Goal: Transaction & Acquisition: Purchase product/service

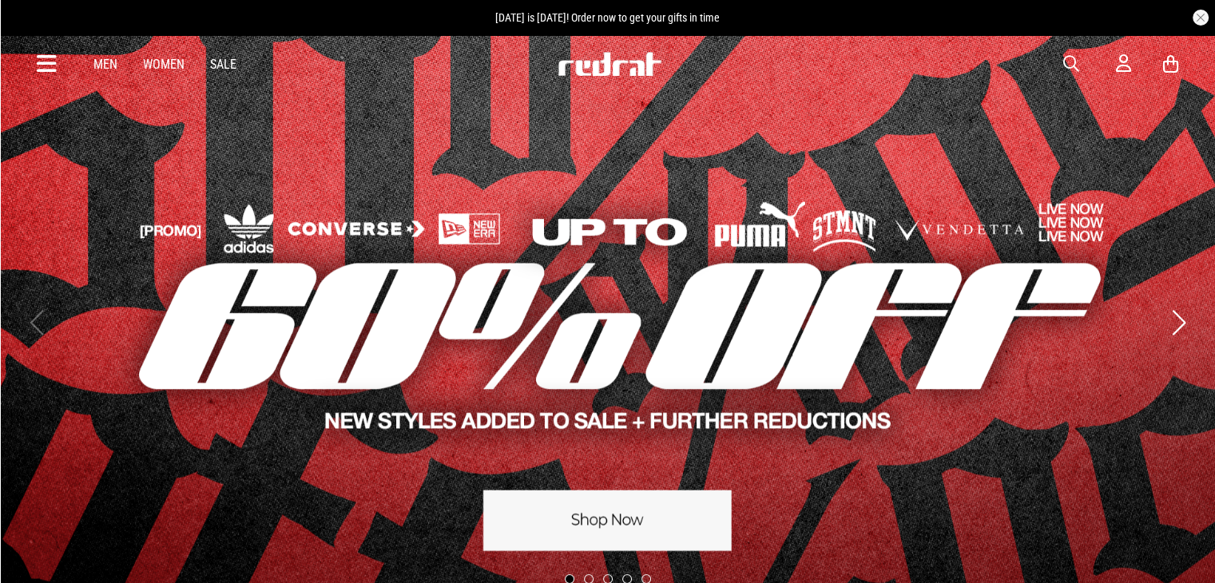
click at [1080, 70] on button "button" at bounding box center [1079, 63] width 32 height 19
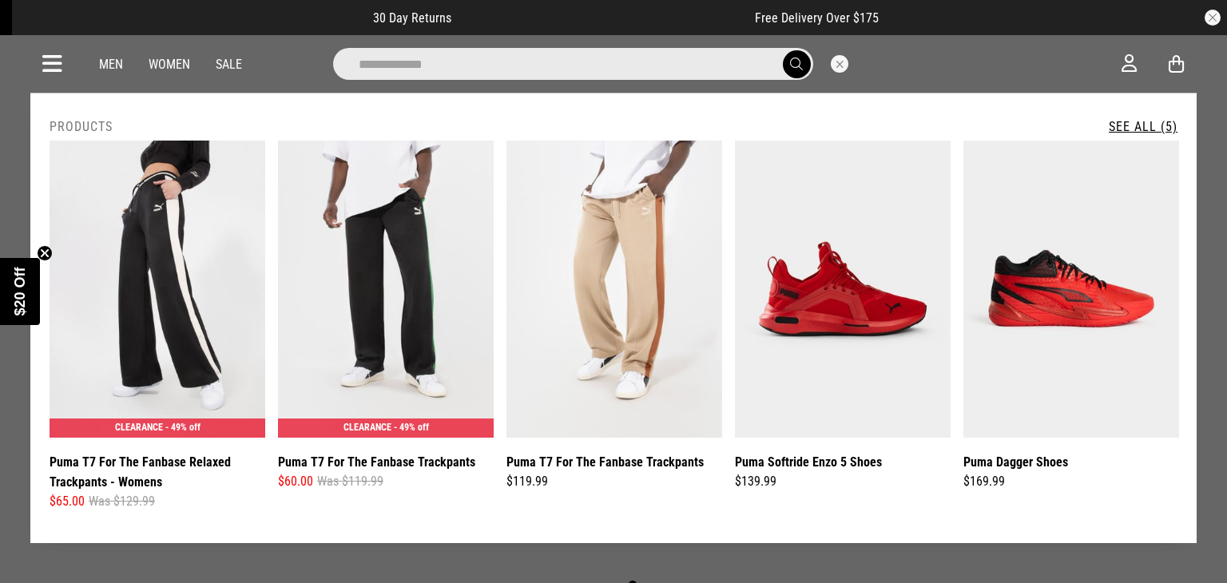
drag, startPoint x: 438, startPoint y: 65, endPoint x: 268, endPoint y: 62, distance: 170.2
click at [268, 62] on div "**********" at bounding box center [600, 64] width 1044 height 32
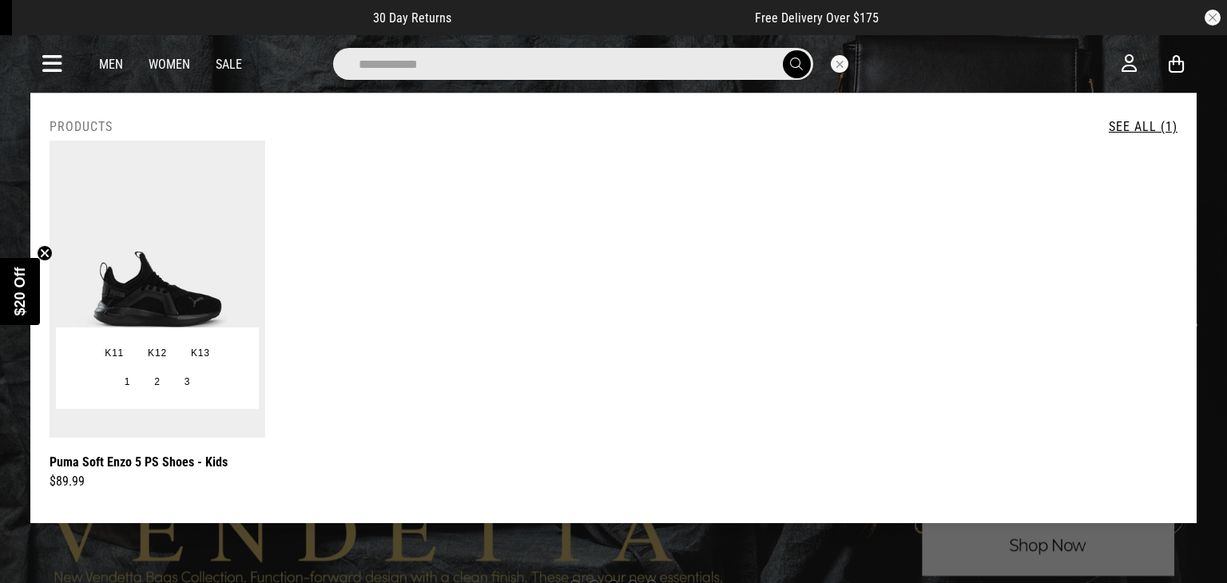
type input "**********"
click at [181, 249] on img at bounding box center [158, 289] width 216 height 297
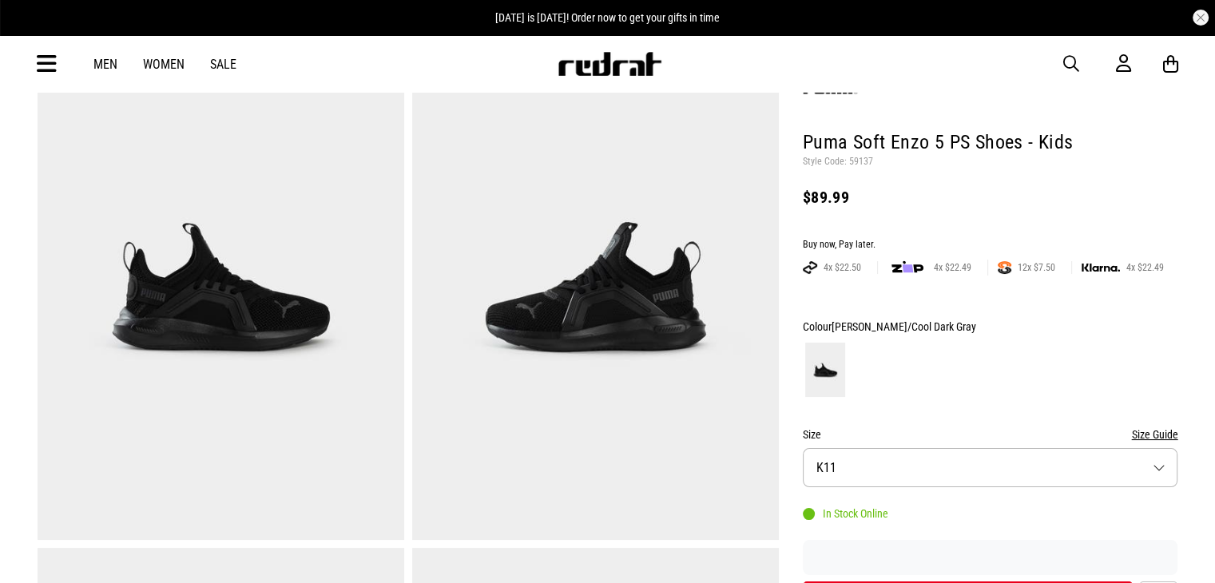
scroll to position [240, 0]
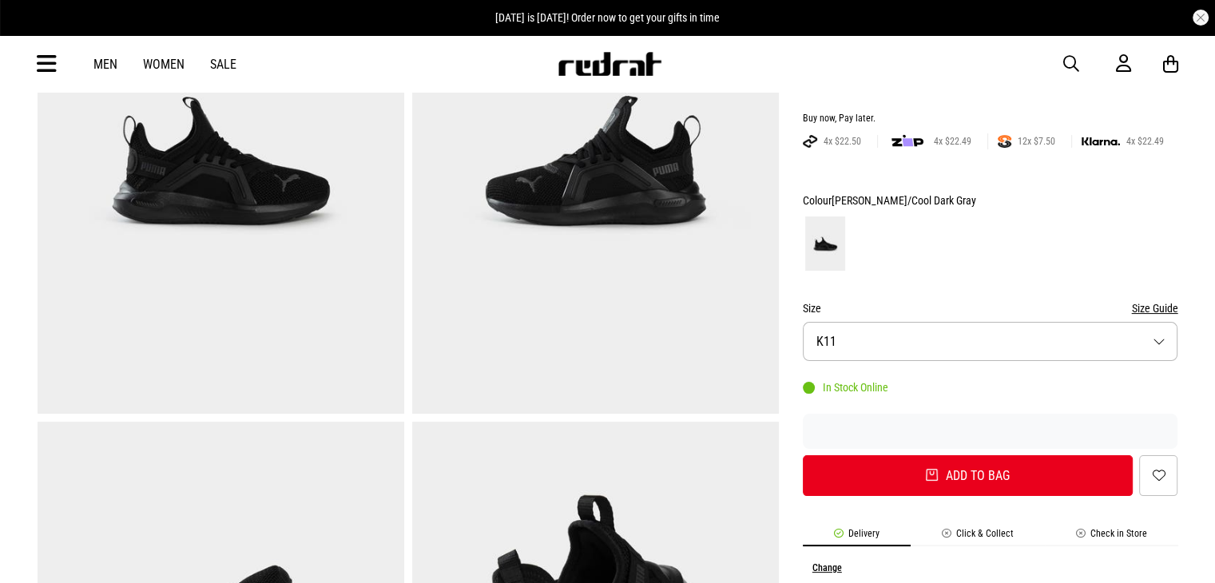
click at [1156, 310] on button "Size Guide" at bounding box center [1154, 308] width 46 height 19
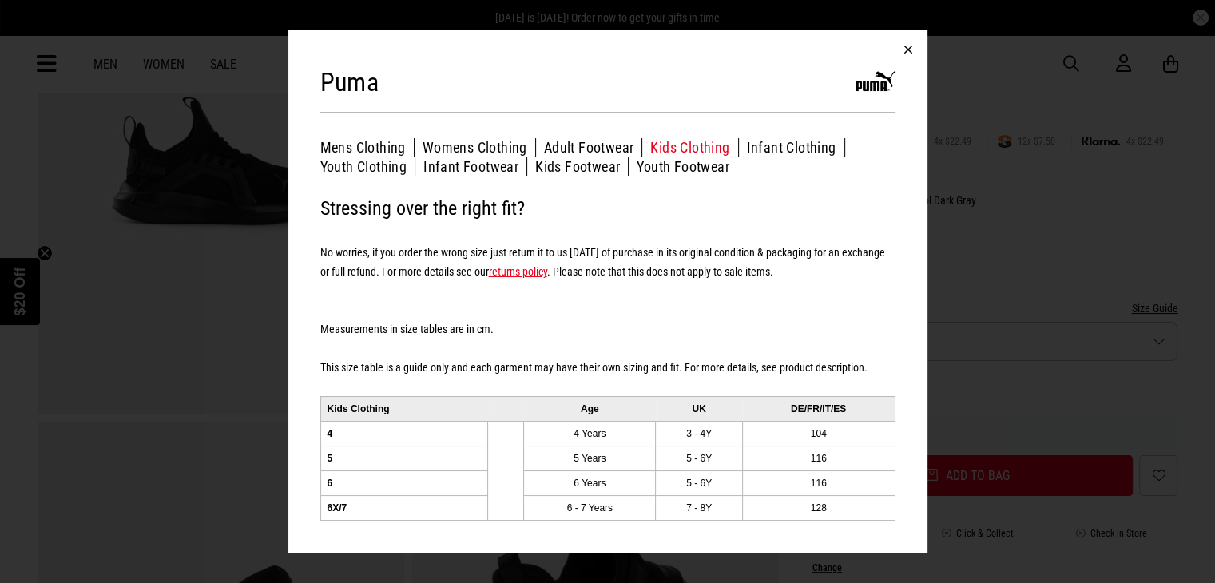
scroll to position [0, 0]
click at [575, 173] on button "Kids Footwear" at bounding box center [581, 166] width 93 height 19
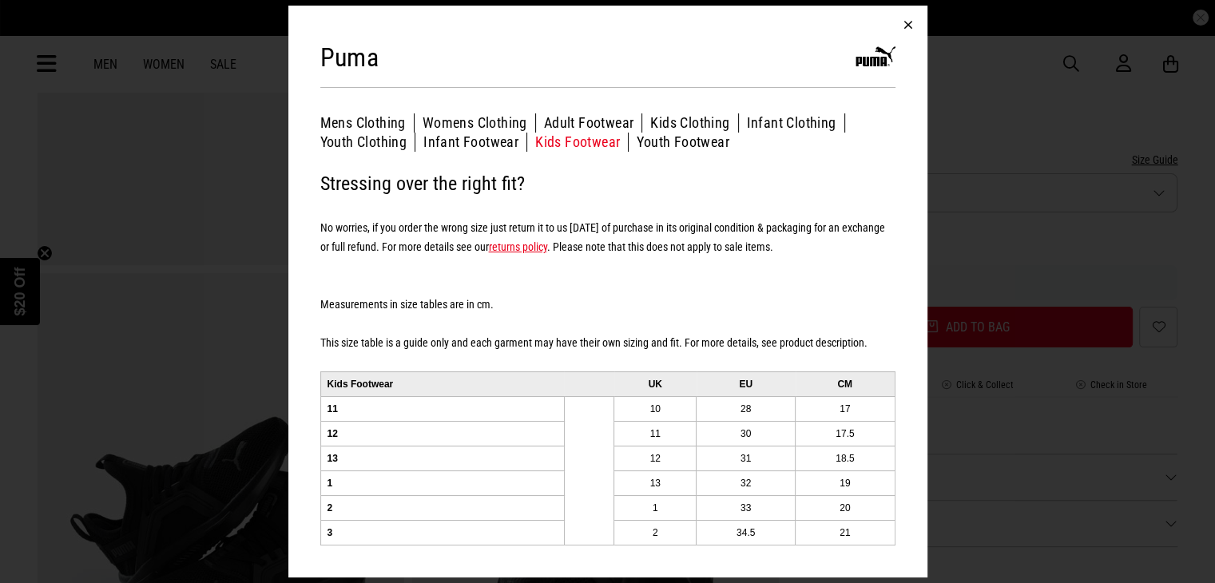
scroll to position [399, 0]
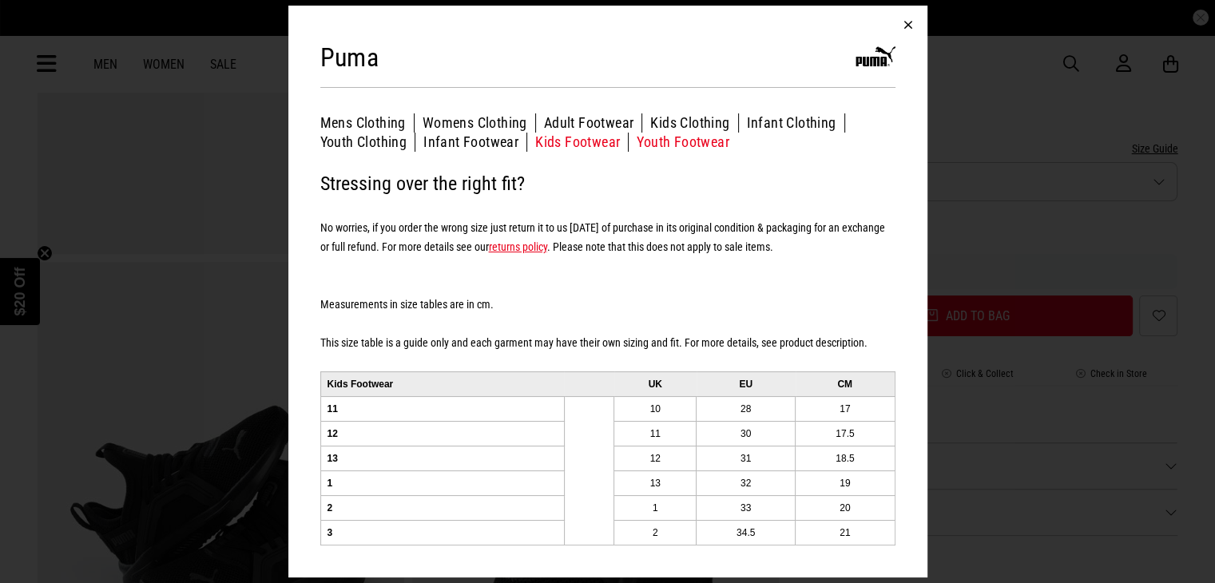
click at [668, 146] on button "Youth Footwear" at bounding box center [683, 142] width 93 height 19
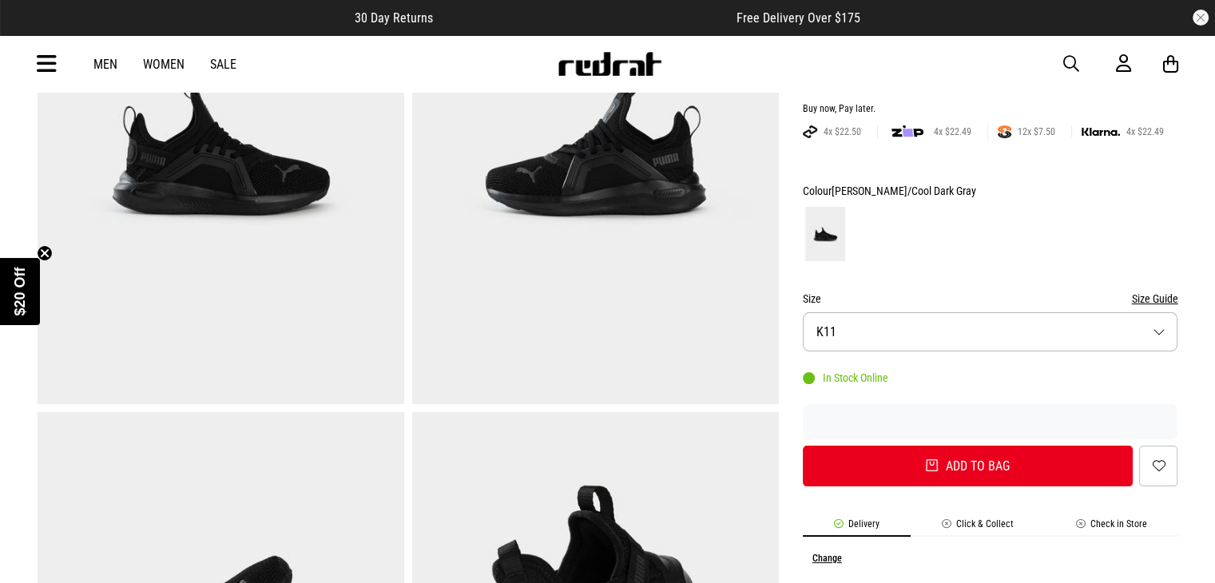
scroll to position [240, 0]
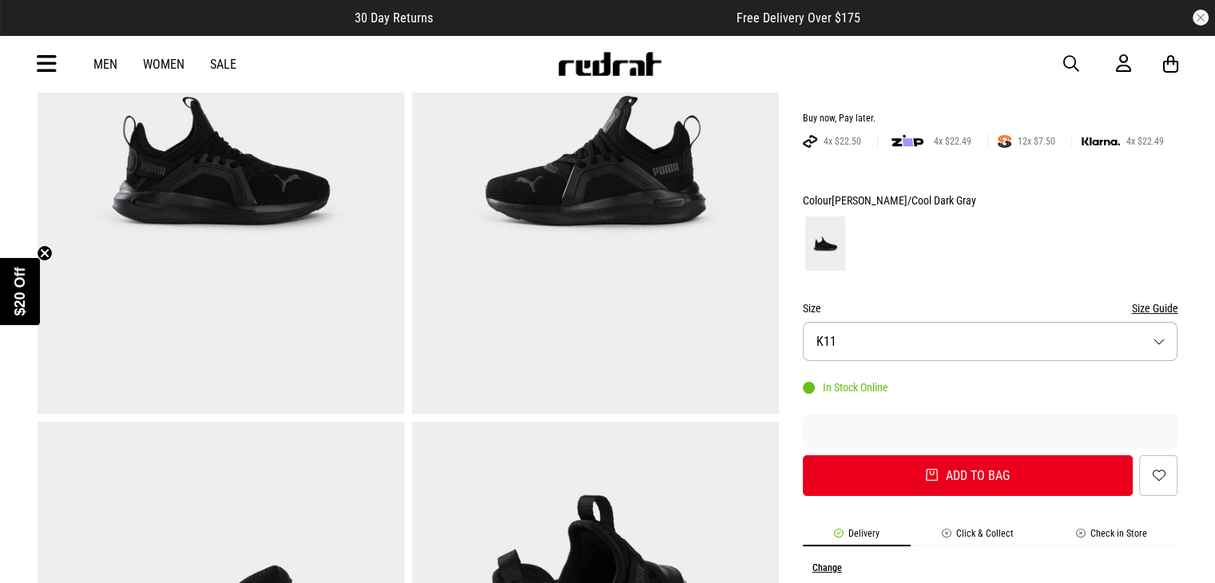
click at [920, 345] on button "Size K11" at bounding box center [991, 341] width 376 height 39
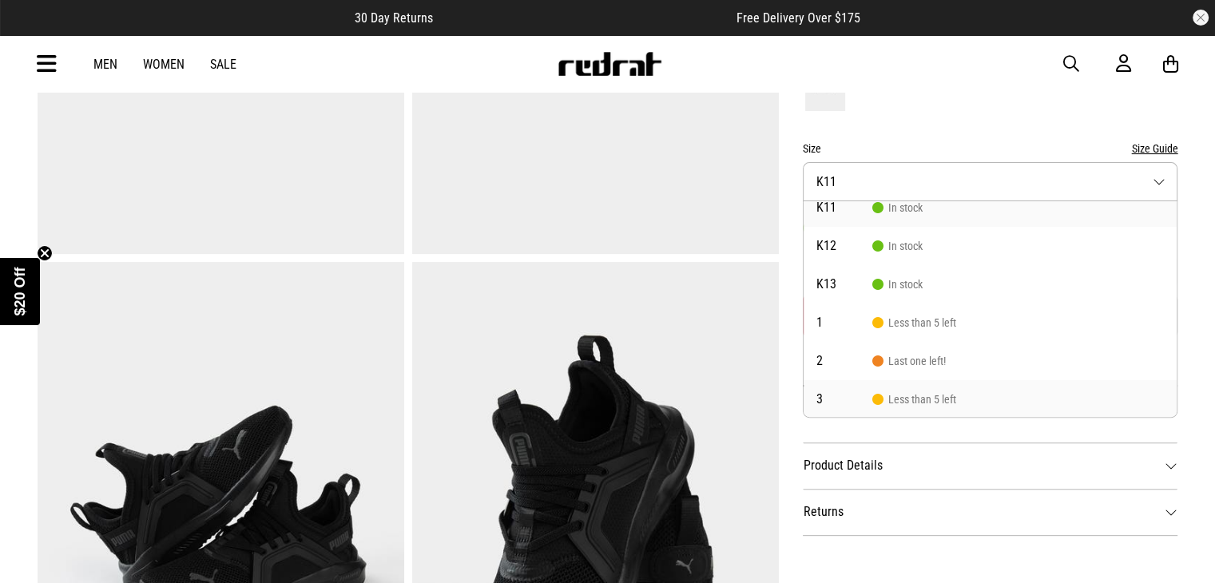
scroll to position [14, 0]
click at [824, 396] on span "3" at bounding box center [845, 398] width 56 height 13
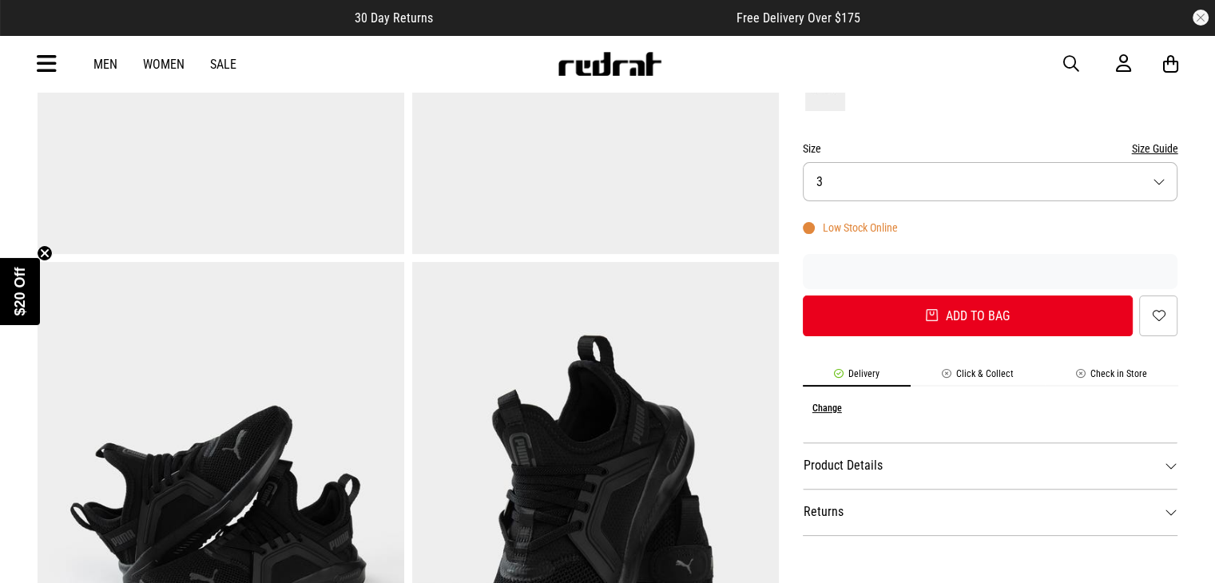
click at [845, 187] on button "Size 3" at bounding box center [991, 181] width 376 height 39
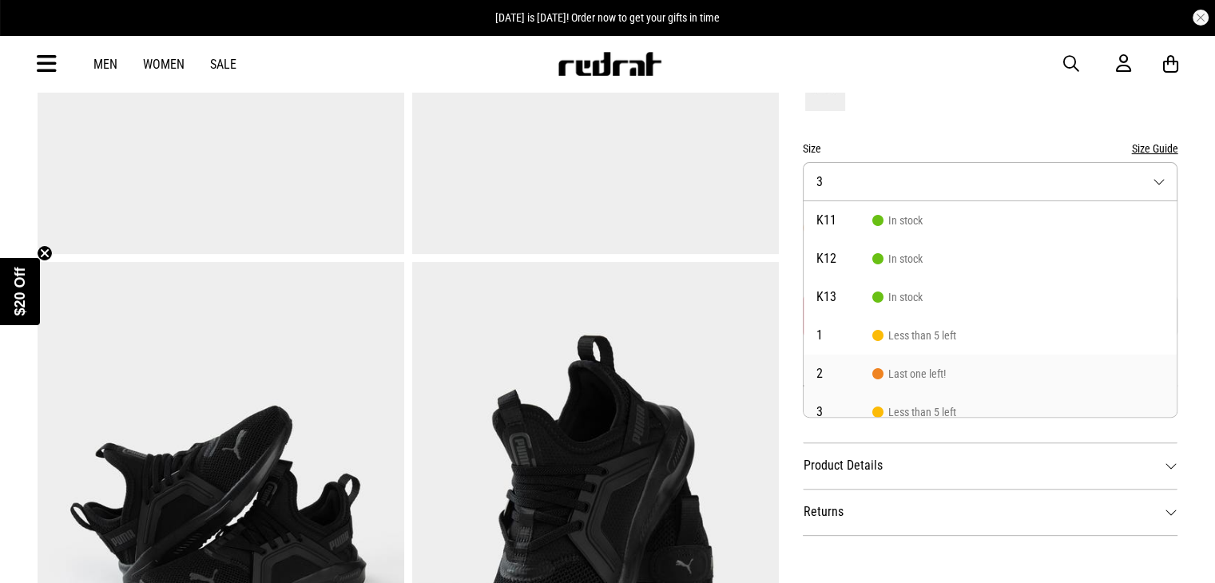
click at [840, 377] on span "2" at bounding box center [845, 374] width 56 height 13
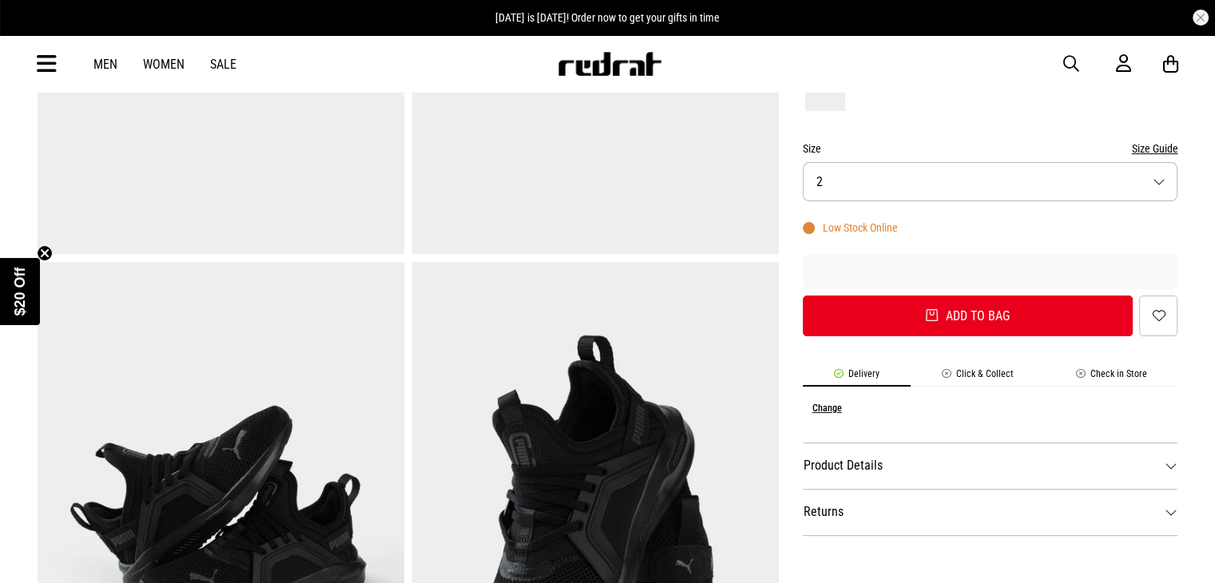
click at [851, 193] on button "Size 2" at bounding box center [991, 181] width 376 height 39
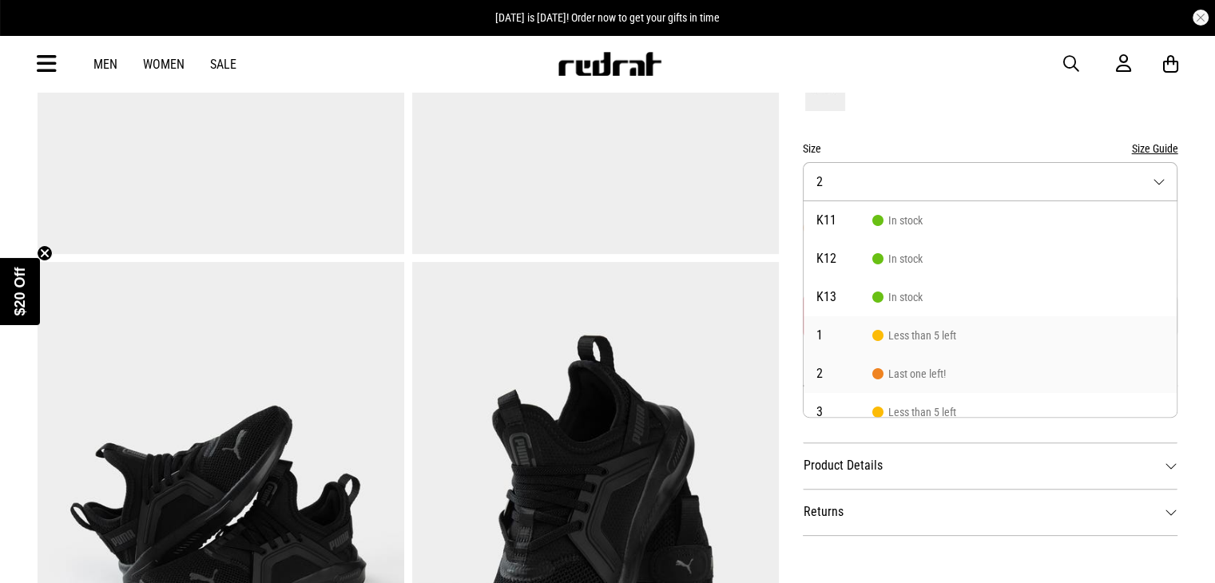
click at [828, 336] on span "1" at bounding box center [845, 335] width 56 height 13
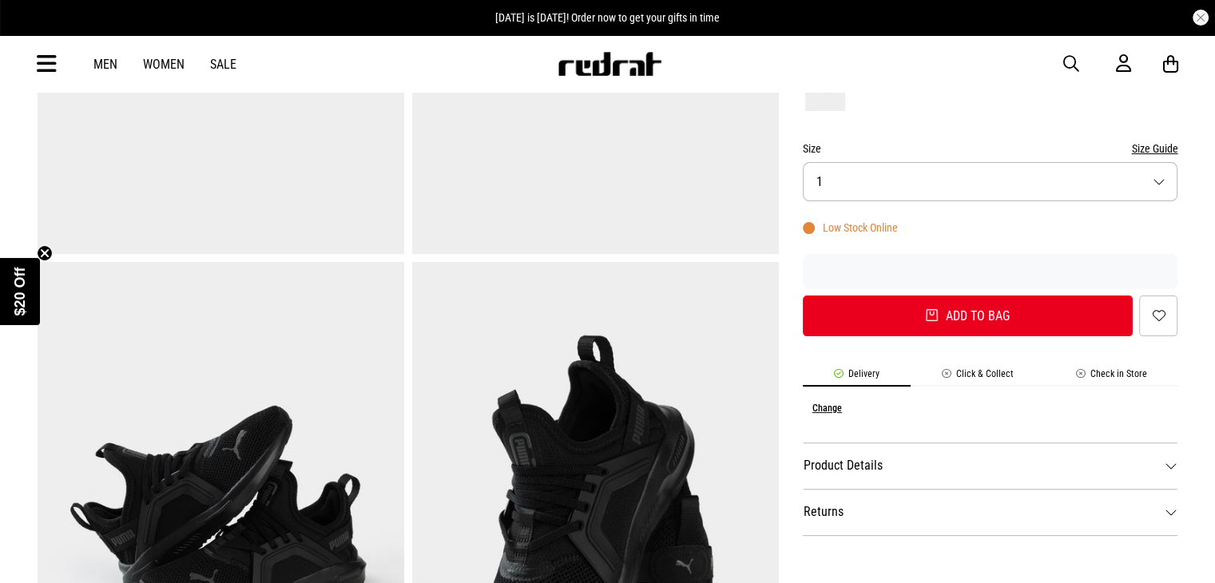
click at [1144, 148] on button "Size Guide" at bounding box center [1154, 148] width 46 height 19
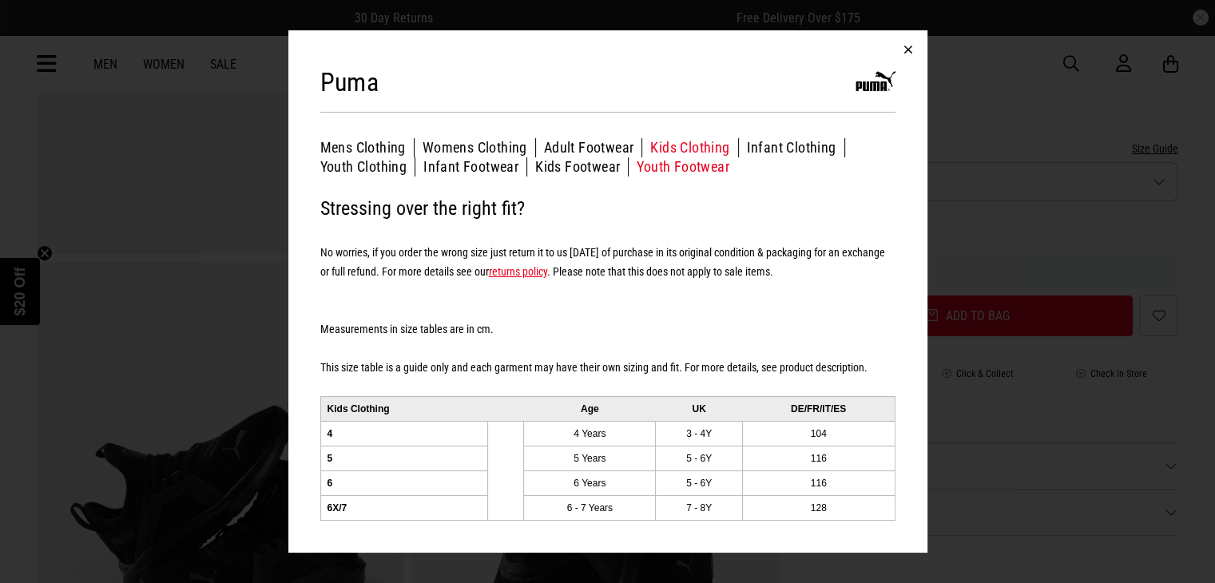
click at [649, 161] on button "Youth Footwear" at bounding box center [683, 166] width 93 height 19
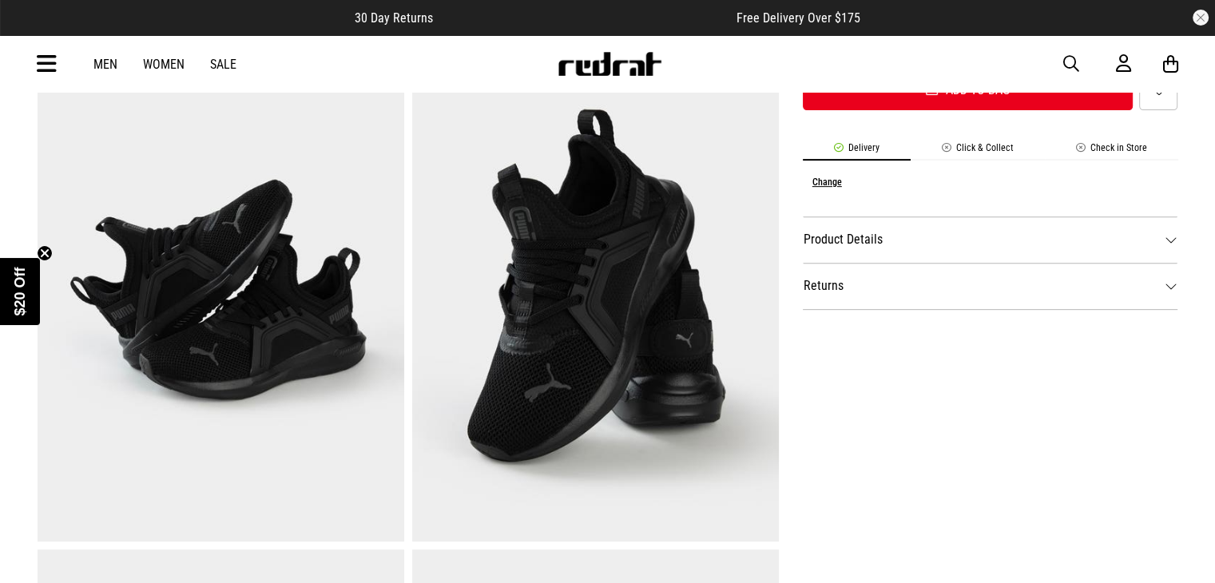
scroll to position [639, 0]
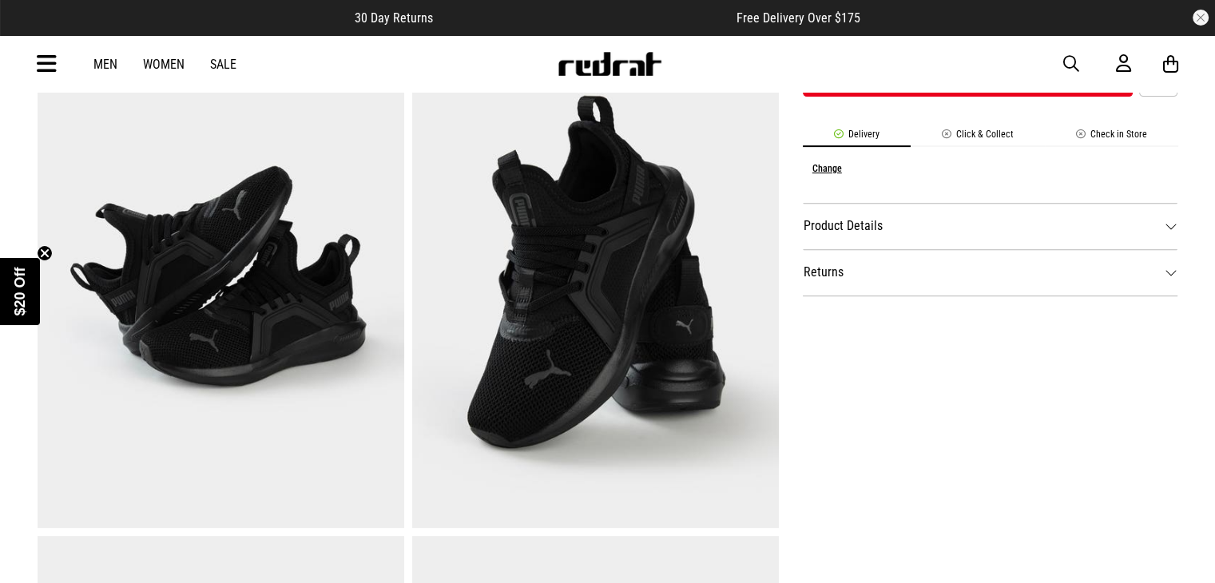
click at [845, 225] on dt "Product Details" at bounding box center [991, 226] width 376 height 46
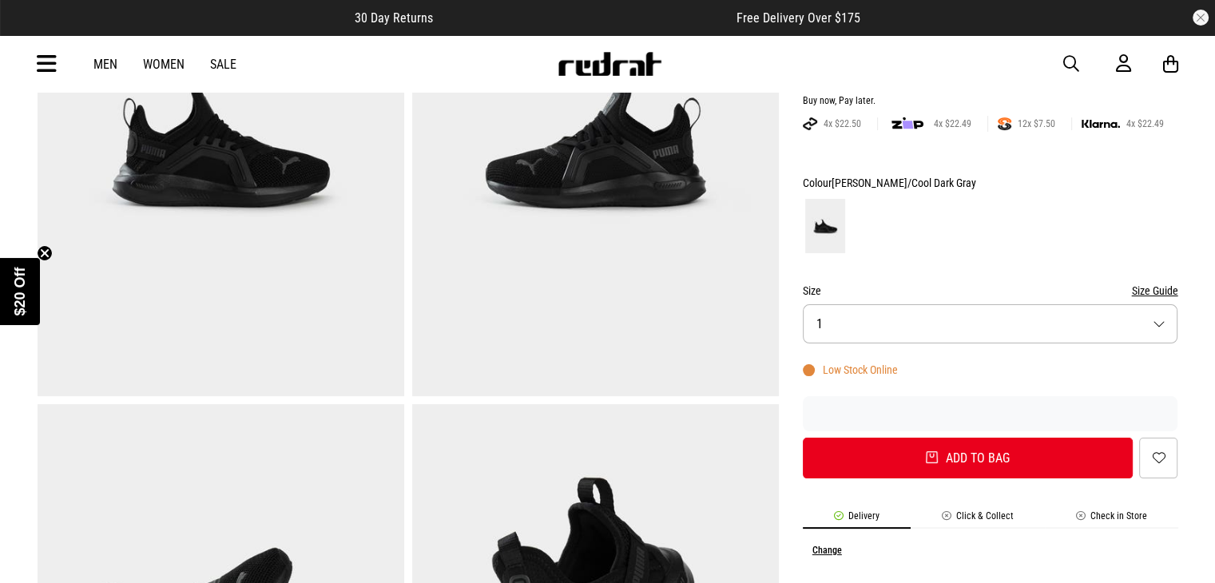
scroll to position [240, 0]
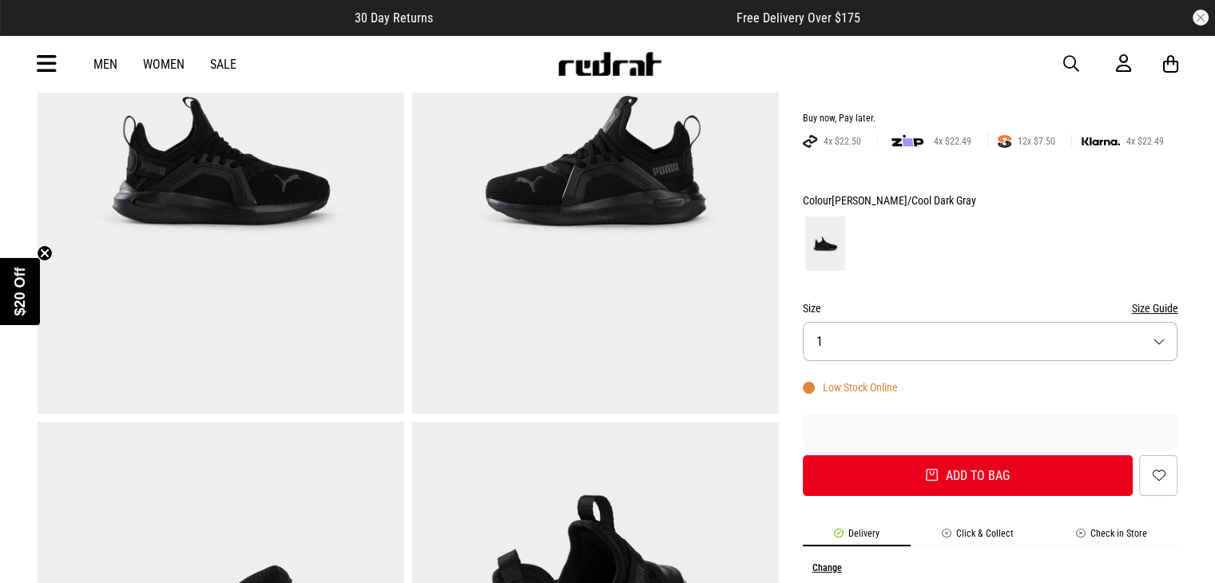
click at [119, 148] on img at bounding box center [221, 161] width 367 height 506
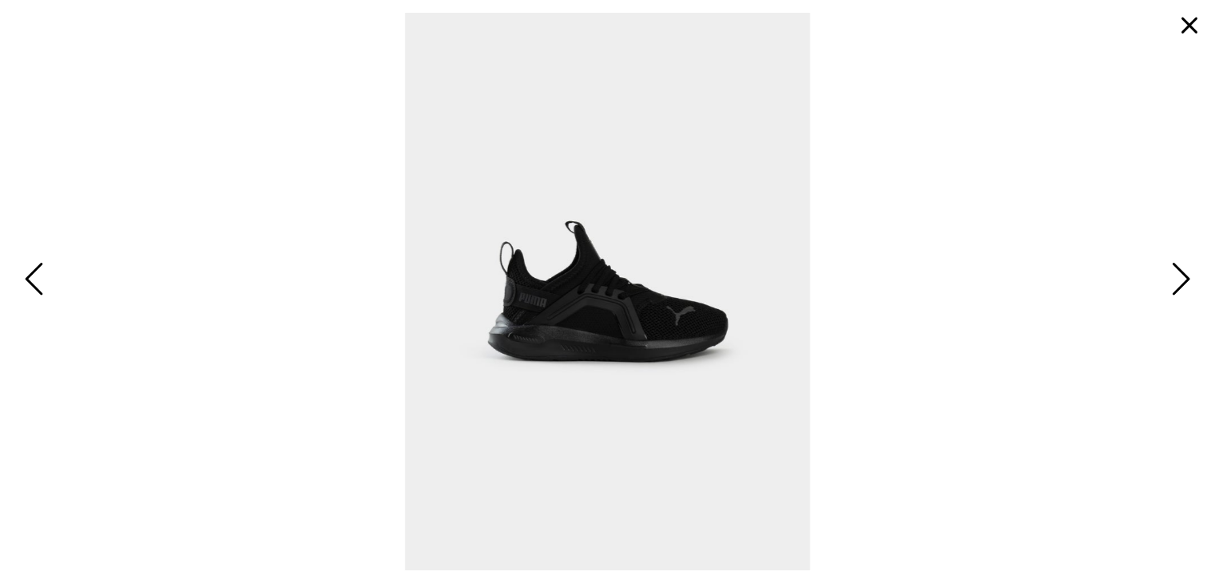
click at [1189, 26] on button "button" at bounding box center [1190, 25] width 38 height 38
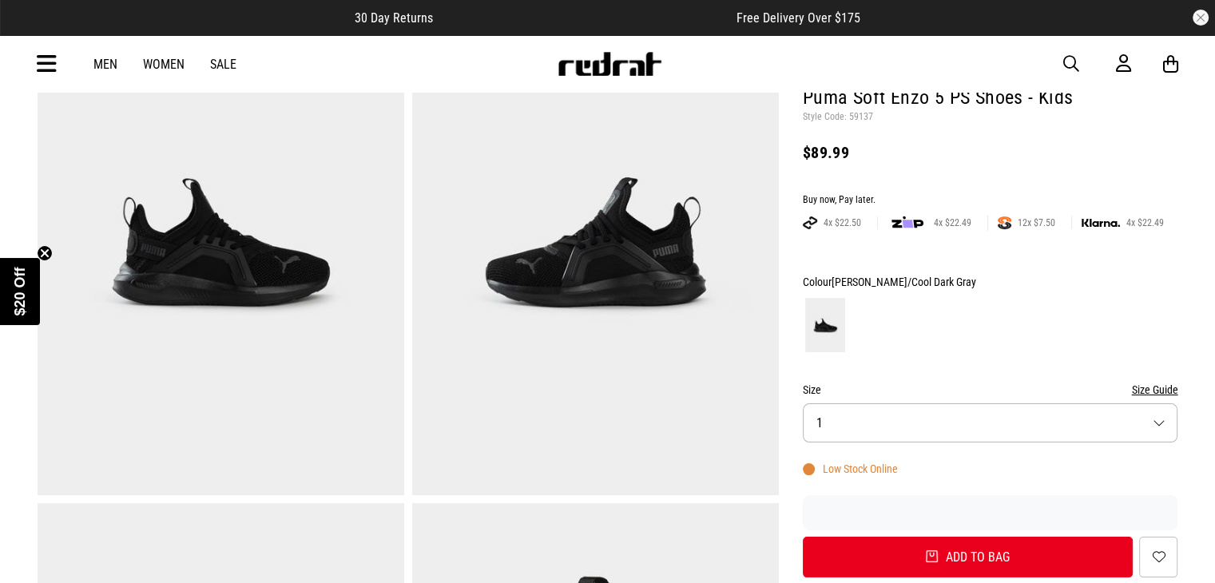
scroll to position [80, 0]
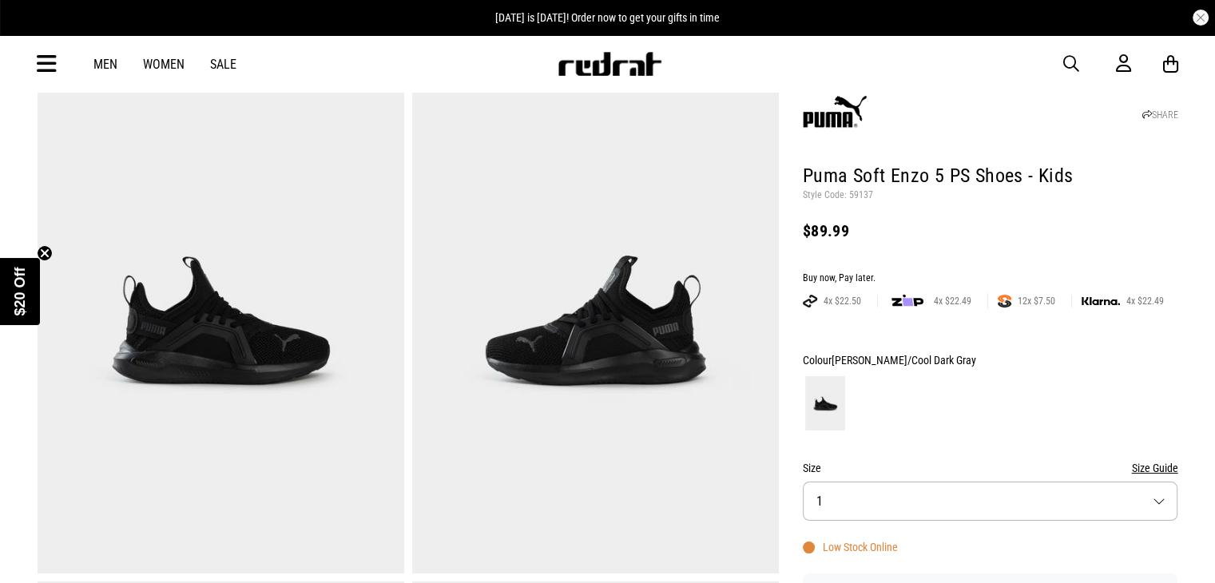
click at [858, 199] on p "Style Code: 59137" at bounding box center [991, 195] width 376 height 13
copy p "59137"
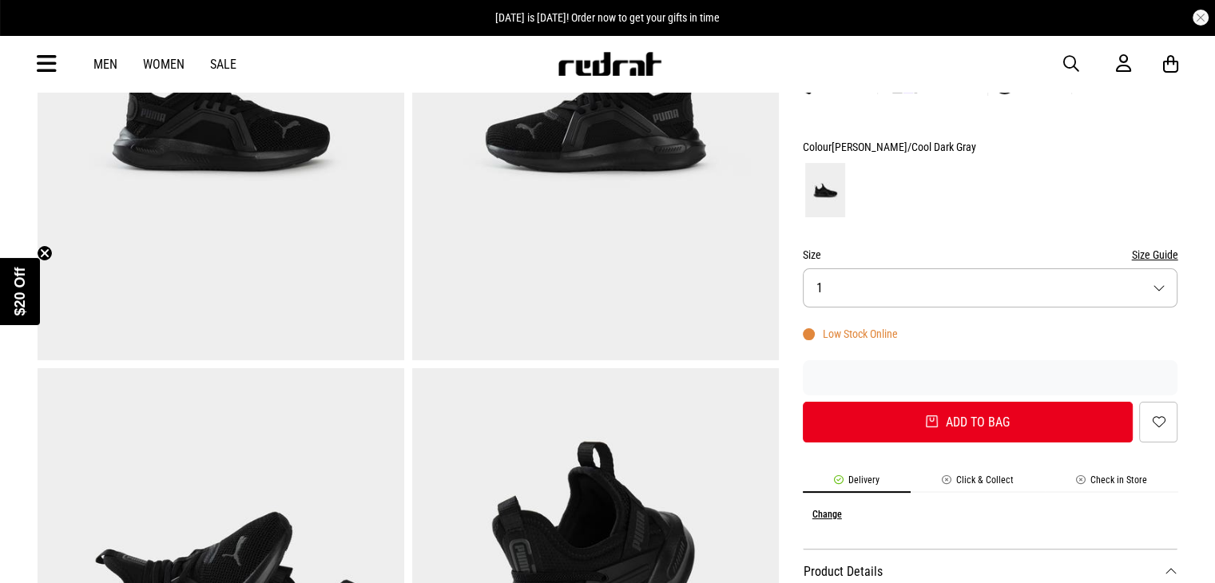
scroll to position [320, 0]
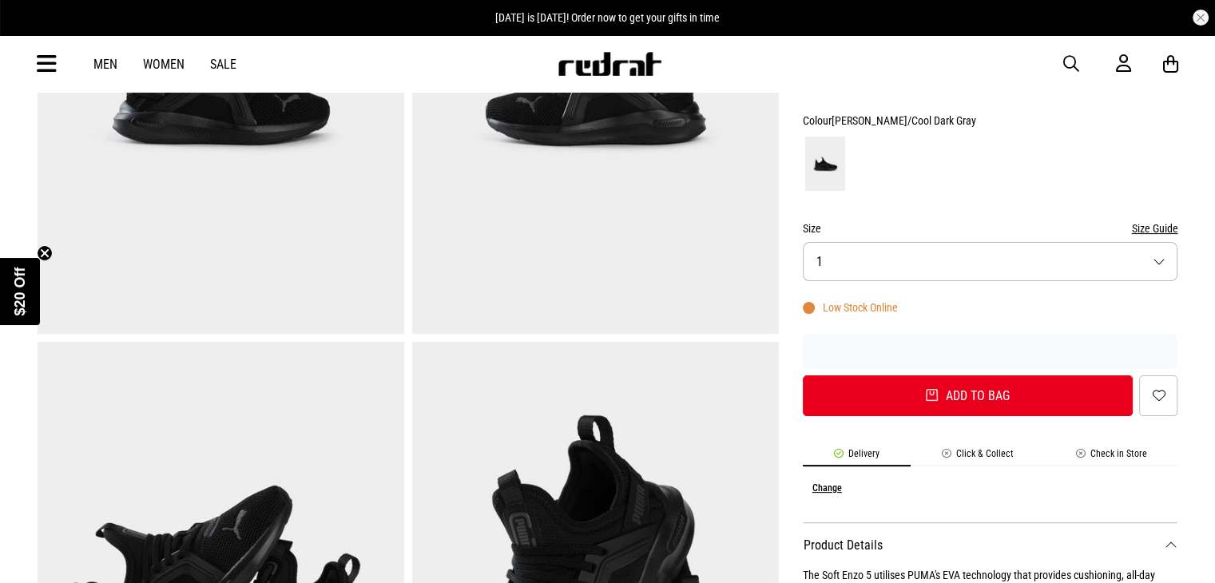
click at [915, 256] on button "Size 1" at bounding box center [991, 261] width 376 height 39
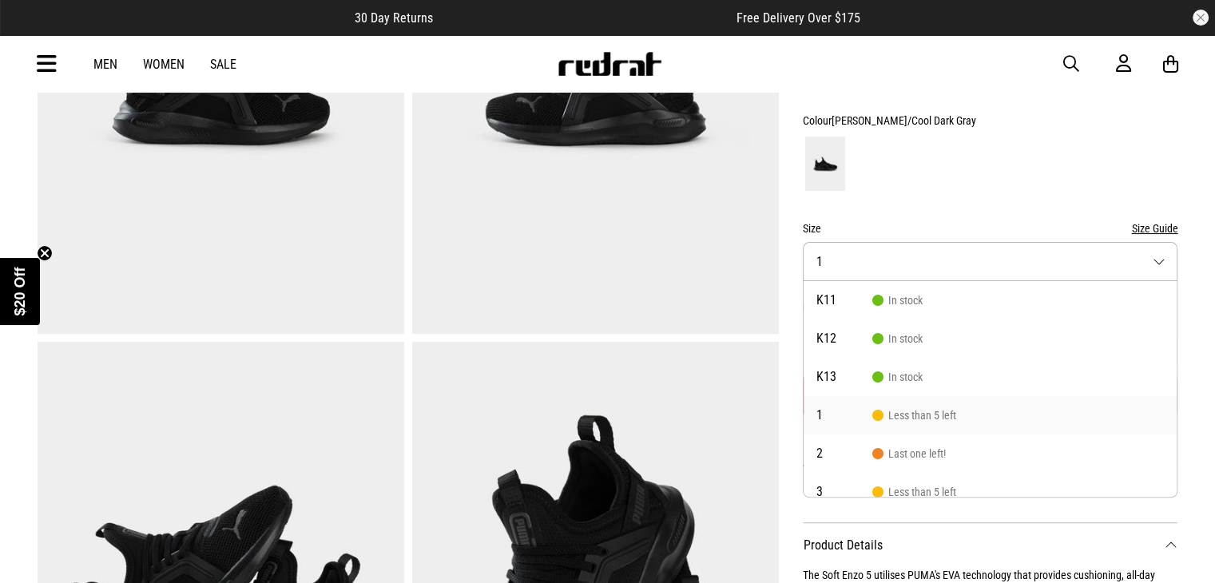
click at [1157, 229] on button "Size Guide" at bounding box center [1154, 228] width 46 height 19
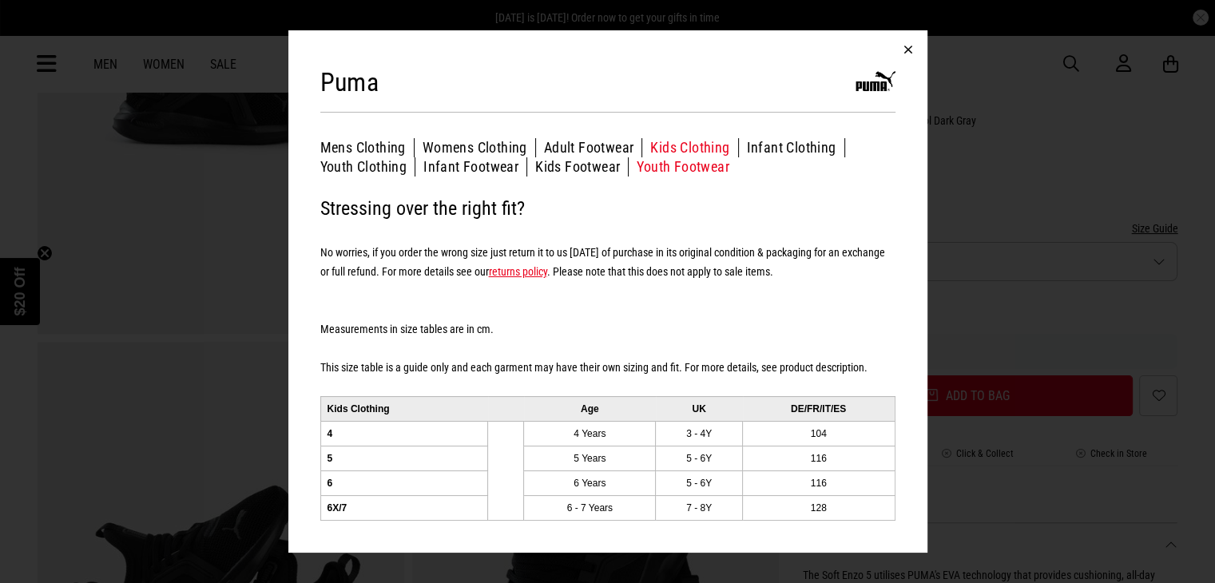
click at [671, 168] on button "Youth Footwear" at bounding box center [683, 166] width 93 height 19
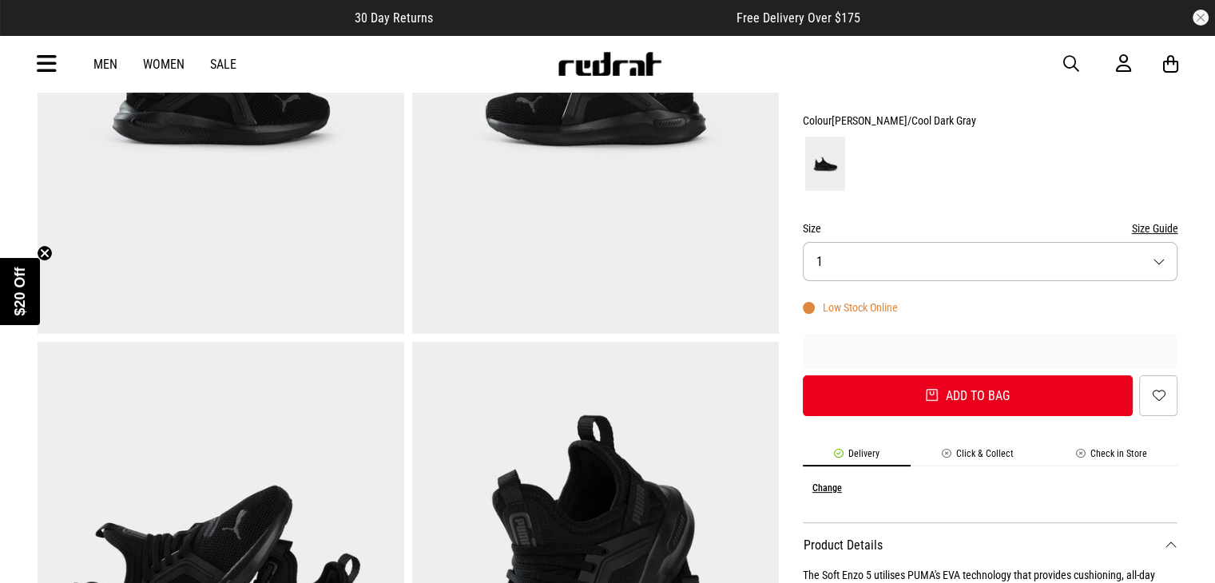
click at [858, 263] on button "Size 1" at bounding box center [991, 261] width 376 height 39
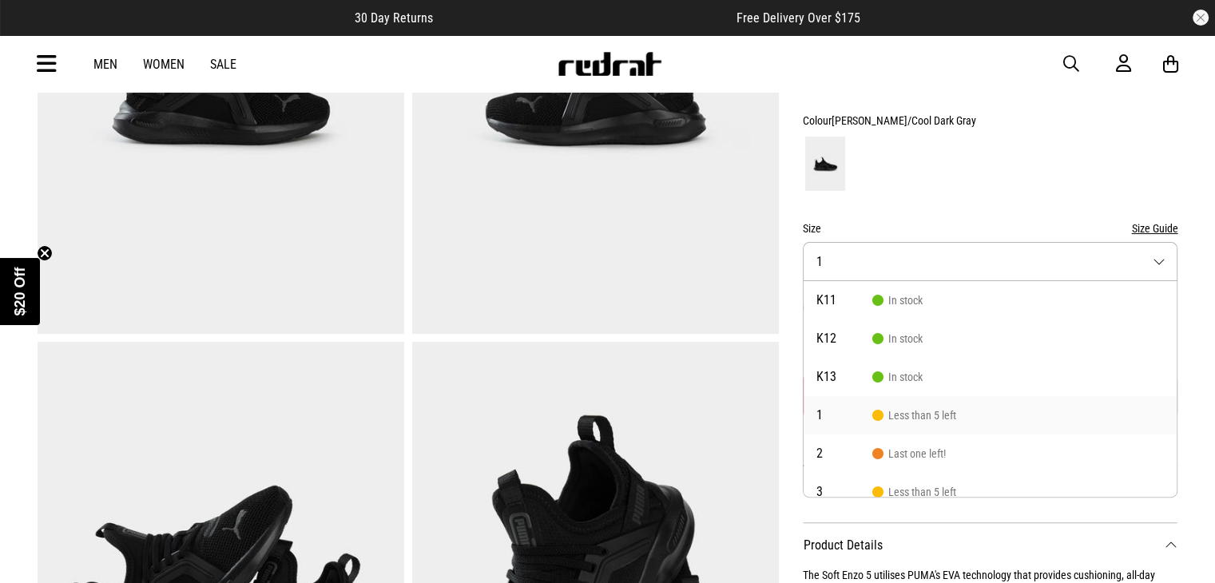
click at [1155, 231] on button "Size Guide" at bounding box center [1154, 228] width 46 height 19
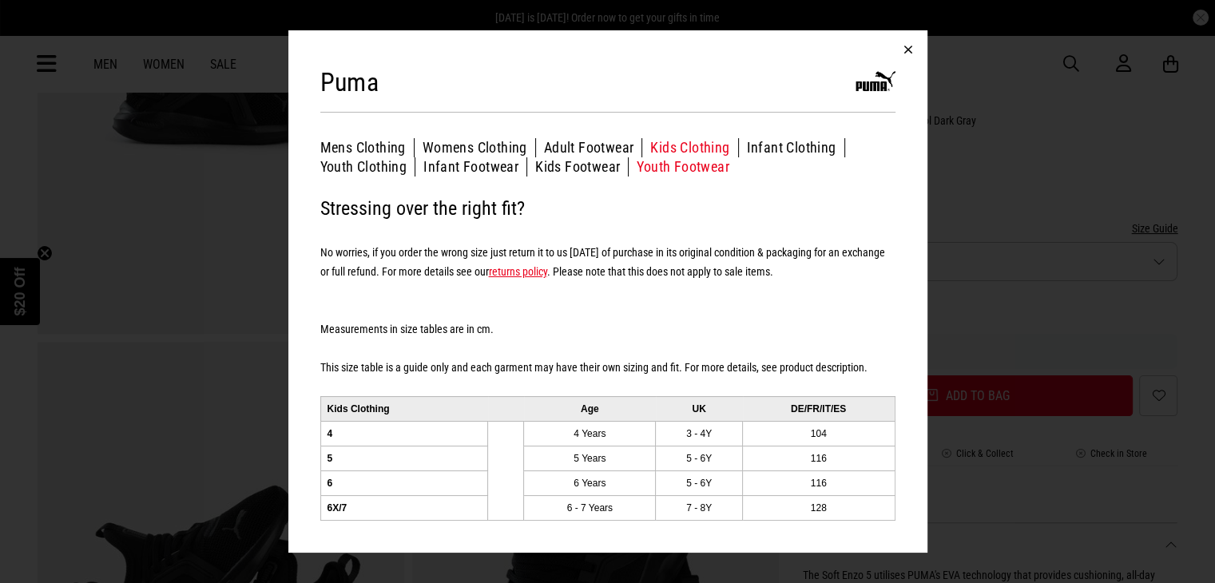
click at [670, 166] on button "Youth Footwear" at bounding box center [683, 166] width 93 height 19
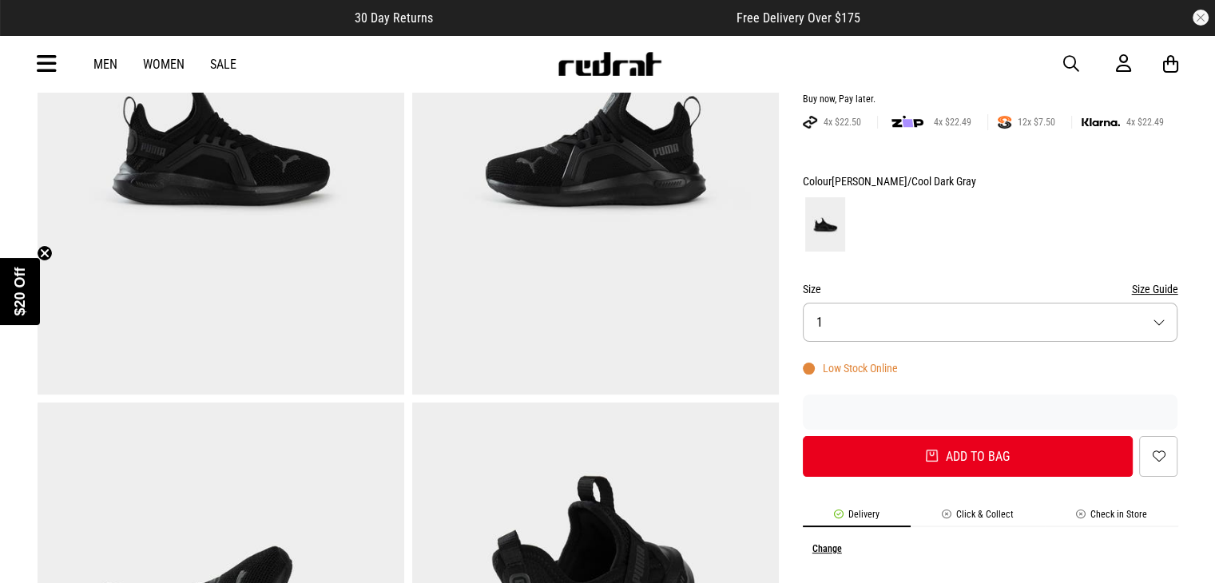
scroll to position [240, 0]
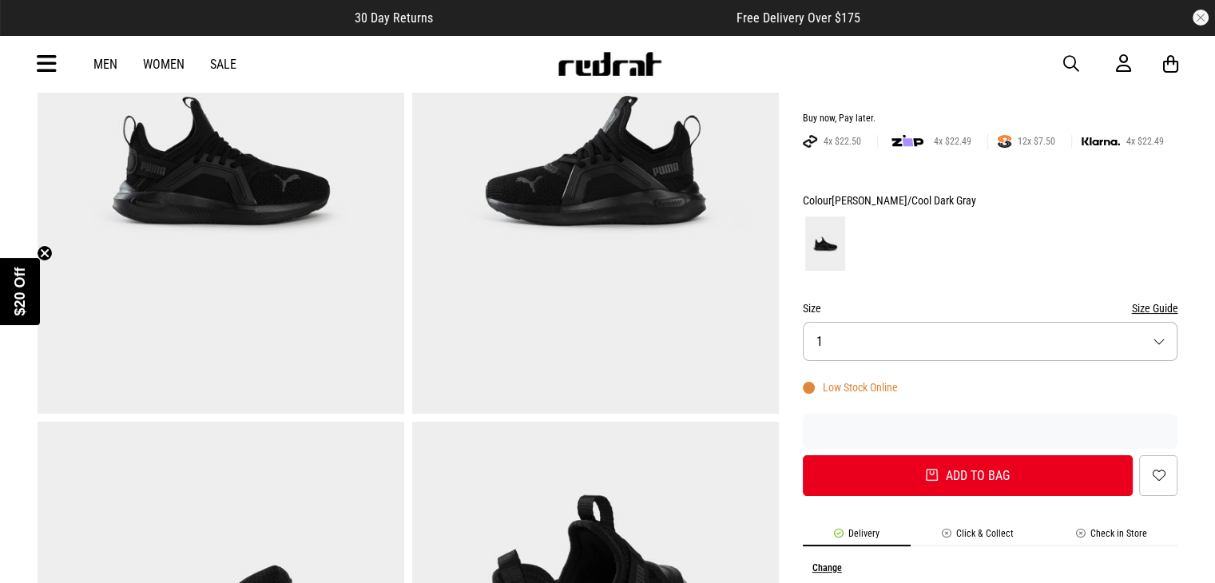
click at [992, 343] on button "Size 1" at bounding box center [991, 341] width 376 height 39
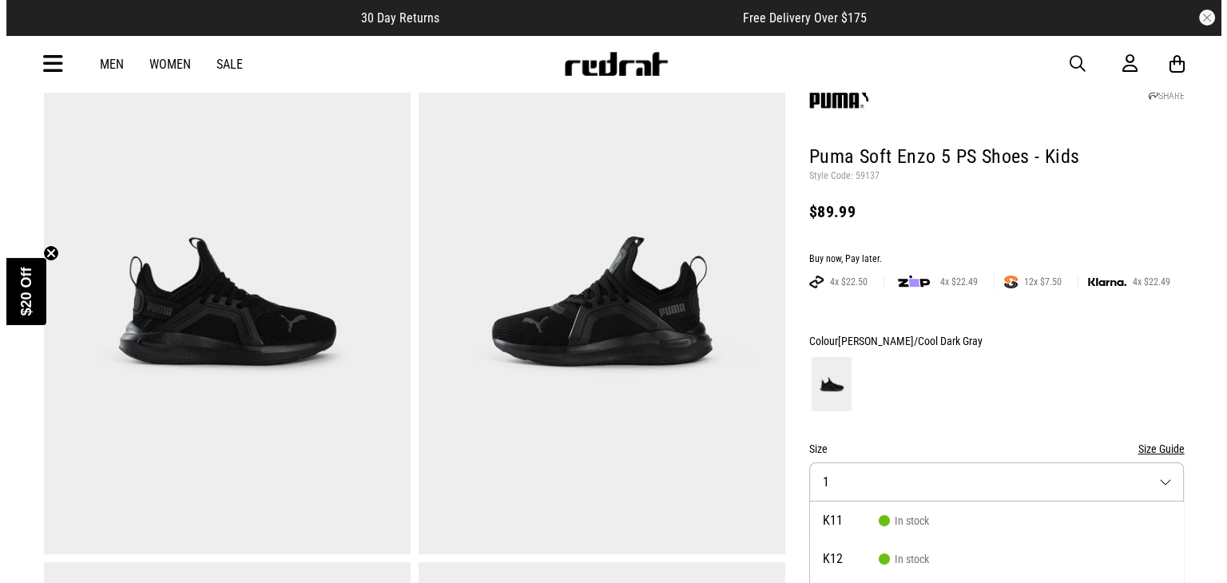
scroll to position [80, 0]
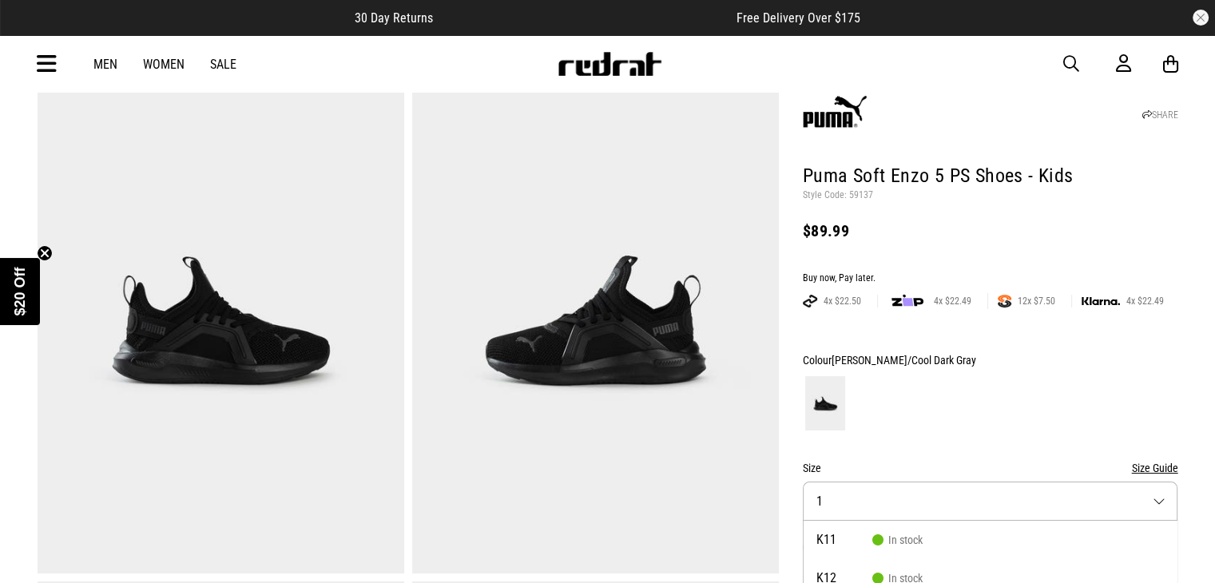
click at [51, 66] on icon at bounding box center [47, 64] width 20 height 26
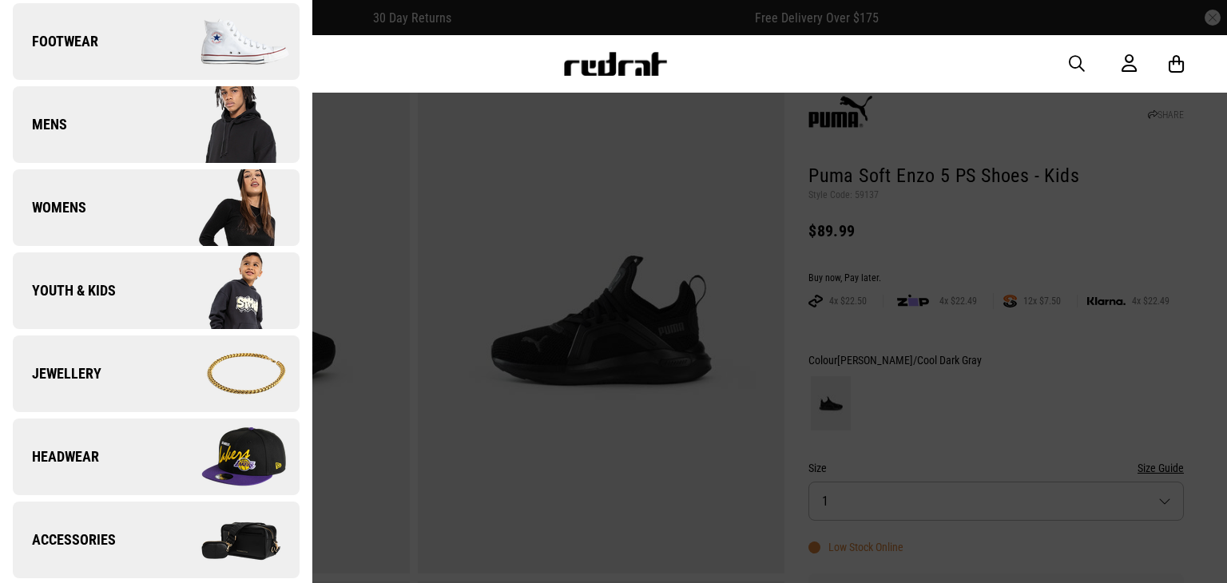
scroll to position [160, 0]
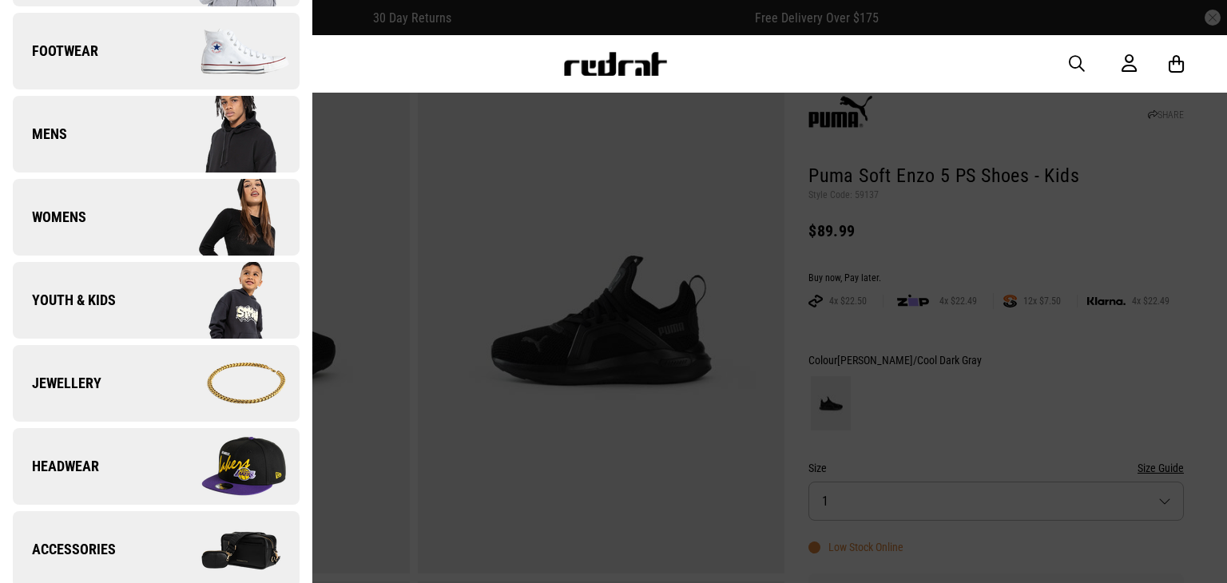
click at [781, 74] on div "Men Women Sale Sign in New Back Footwear Back Footwear Mens Back Mens Womens Ba…" at bounding box center [613, 64] width 1167 height 58
click at [725, 343] on div at bounding box center [613, 291] width 1227 height 583
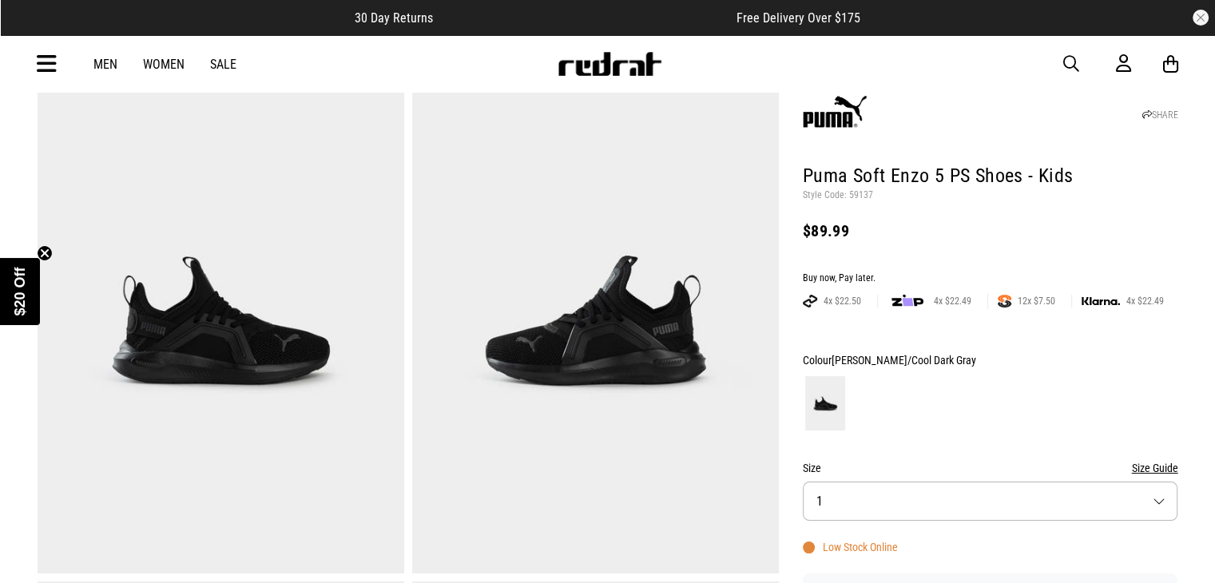
click at [1061, 59] on div "Men Women Sale Sign in New Back Footwear Back Footwear Mens Back Mens Womens Ba…" at bounding box center [608, 64] width 1167 height 58
click at [1071, 62] on span "button" at bounding box center [1071, 63] width 16 height 19
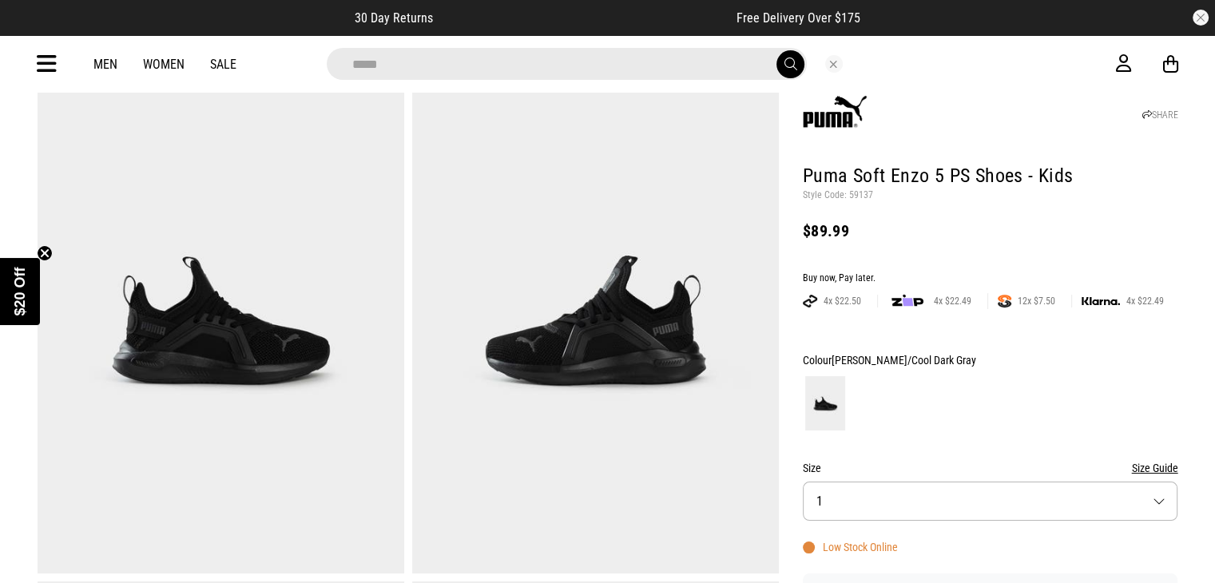
type input "*****"
click at [777, 50] on button "submit" at bounding box center [791, 64] width 28 height 28
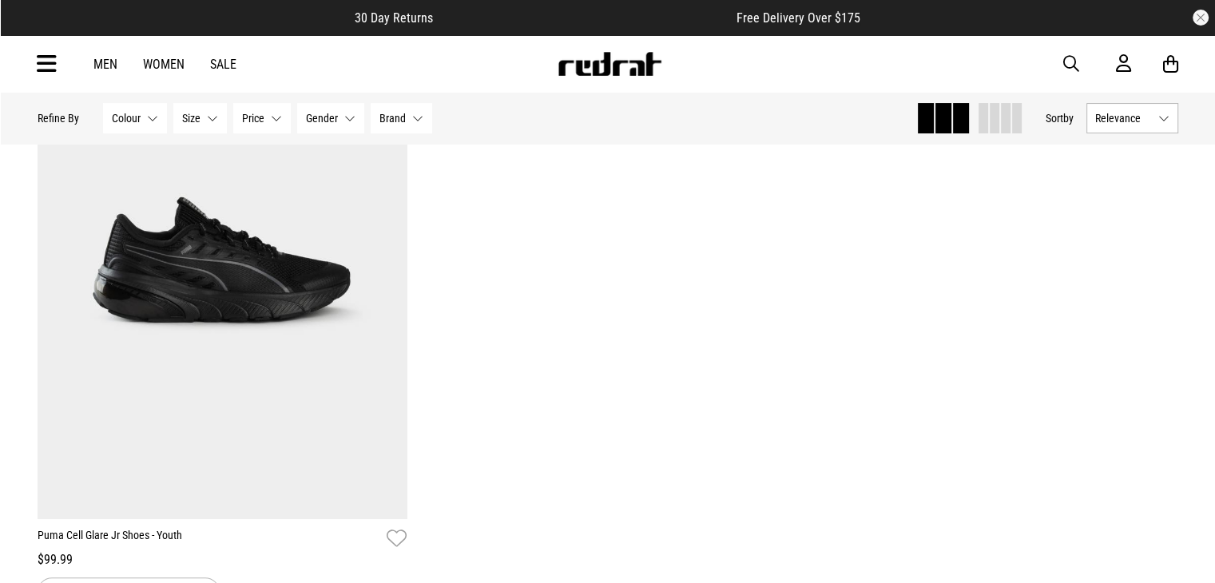
scroll to position [160, 0]
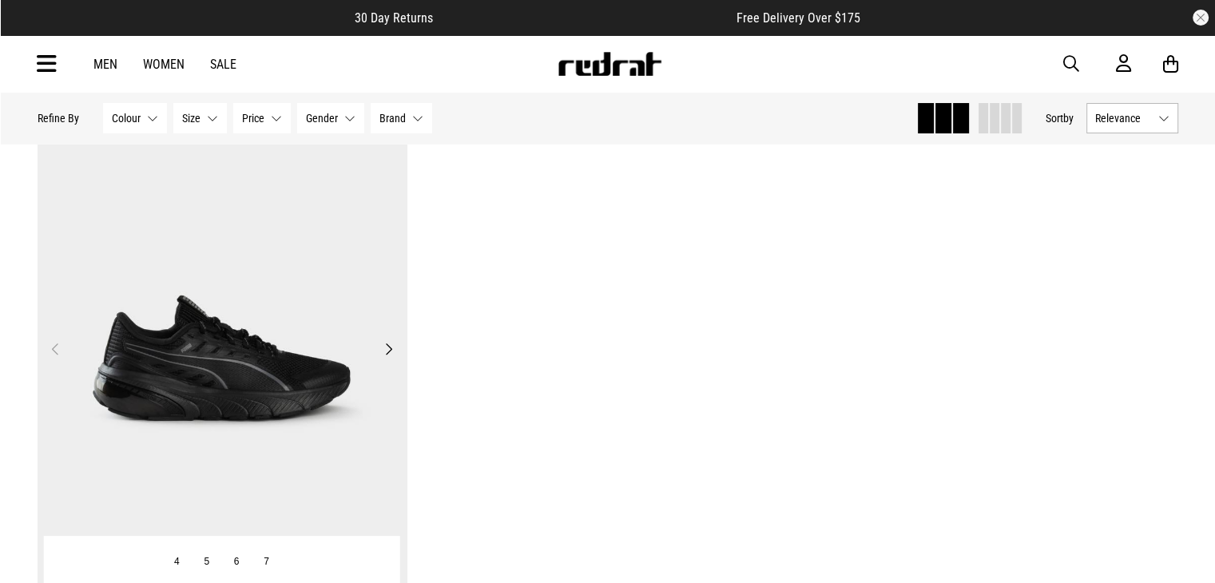
click at [361, 245] on img at bounding box center [223, 359] width 370 height 518
